Goal: Navigation & Orientation: Find specific page/section

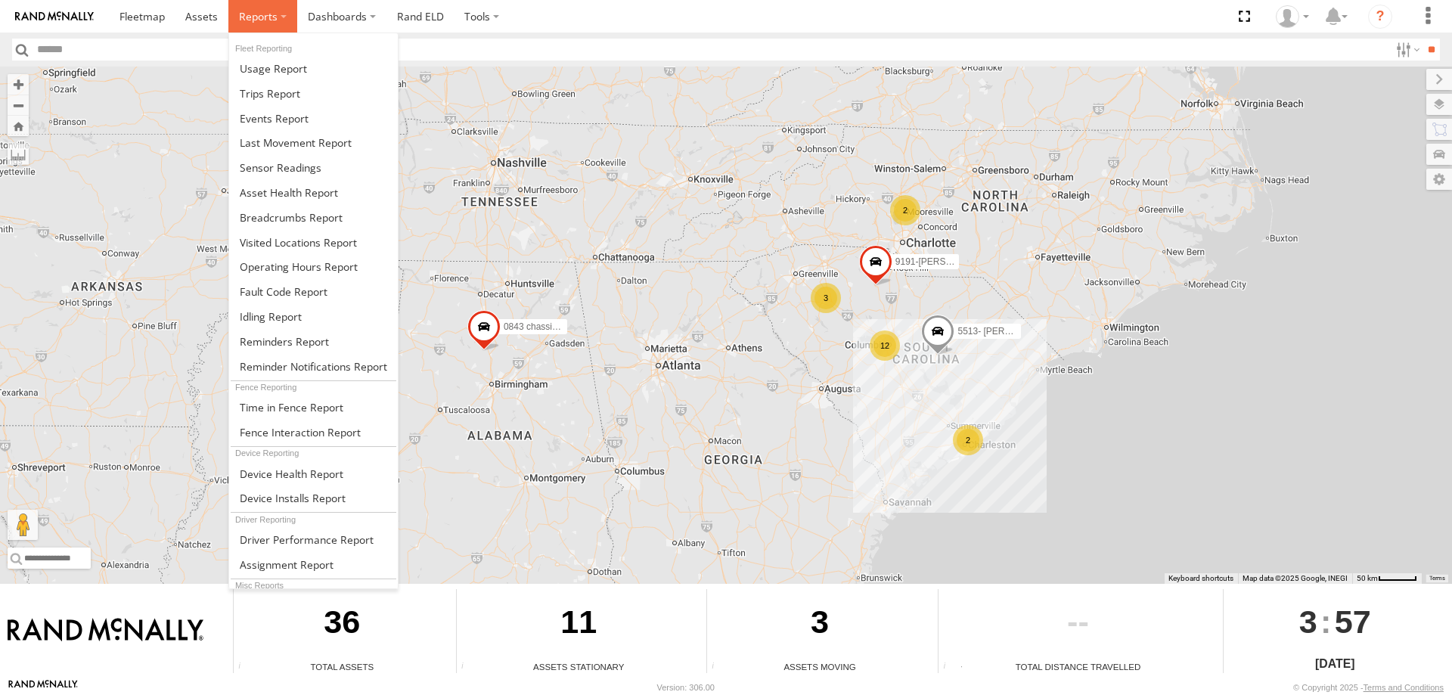
click at [278, 14] on label at bounding box center [262, 16] width 69 height 33
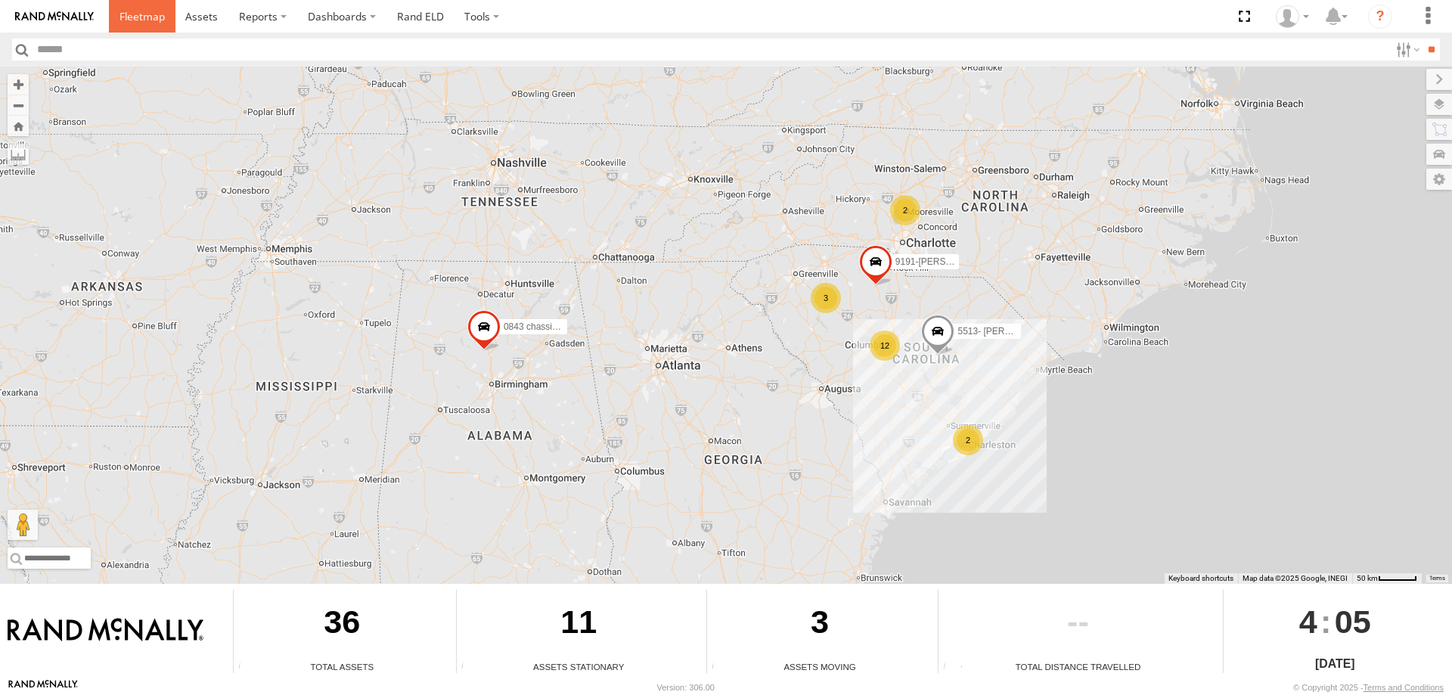
click at [144, 16] on span at bounding box center [141, 16] width 45 height 14
